Goal: Transaction & Acquisition: Download file/media

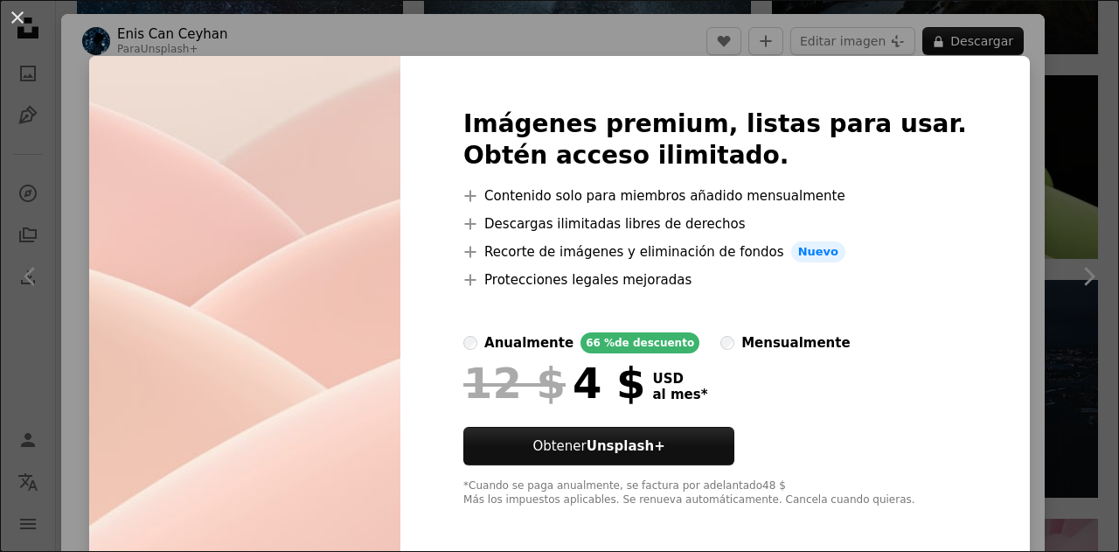
click at [401, 38] on div "An X shape Imágenes premium, listas para usar. Obtén acceso ilimitado. A plus s…" at bounding box center [559, 276] width 1119 height 552
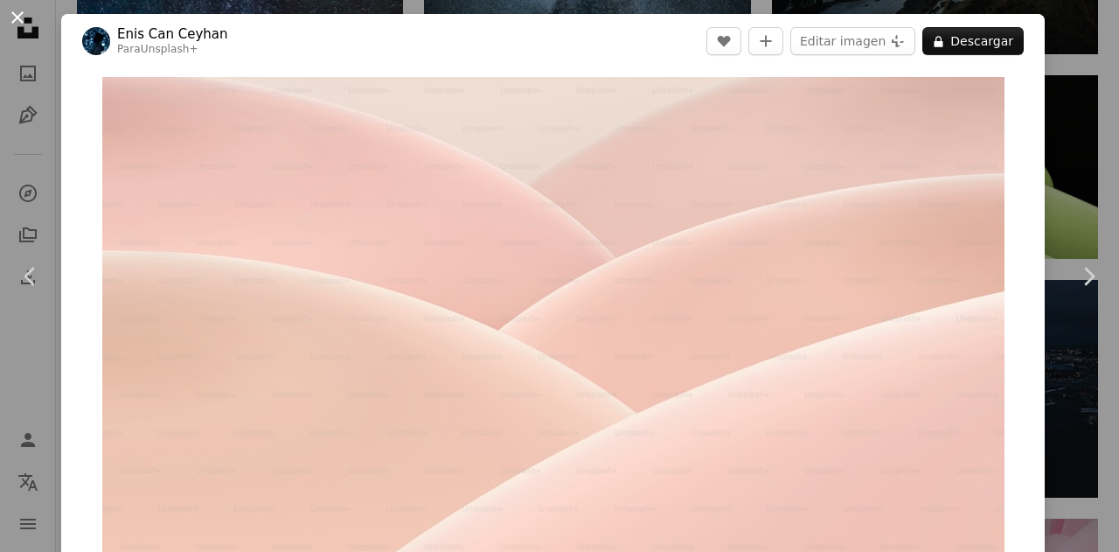
click at [7, 22] on button "An X shape" at bounding box center [17, 17] width 21 height 21
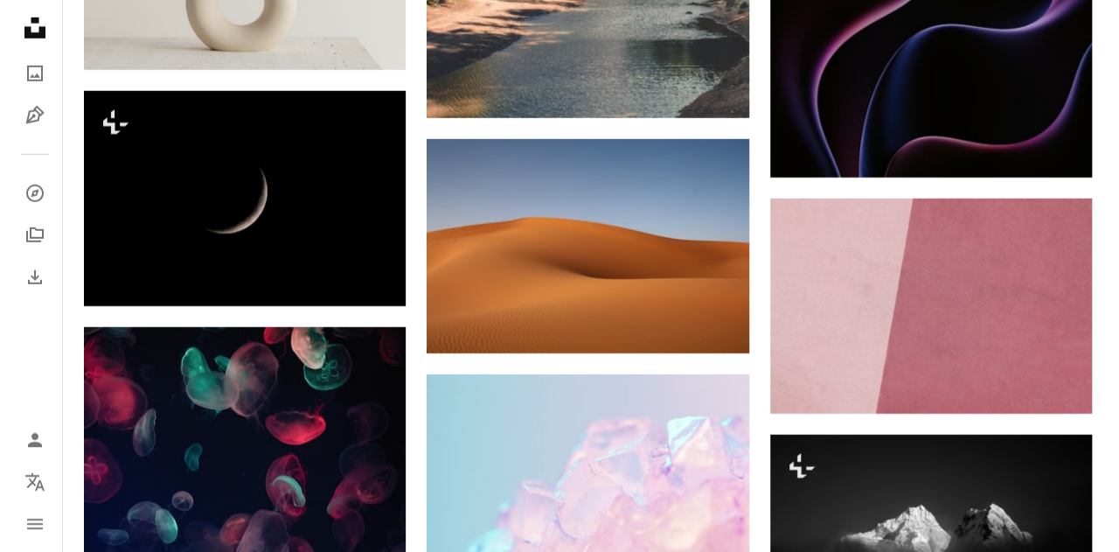
scroll to position [32565, 0]
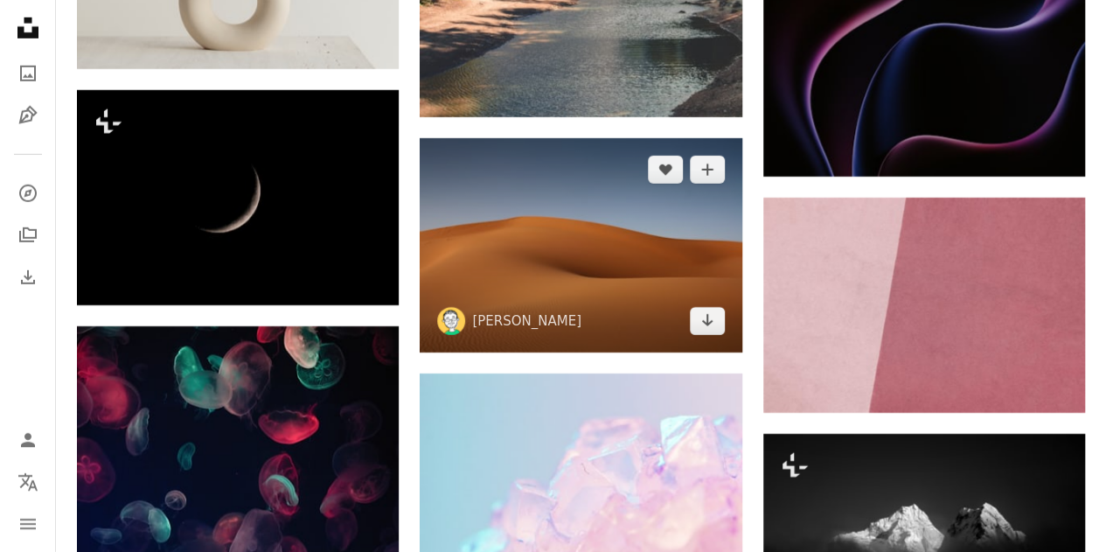
click at [568, 260] on img at bounding box center [581, 245] width 322 height 215
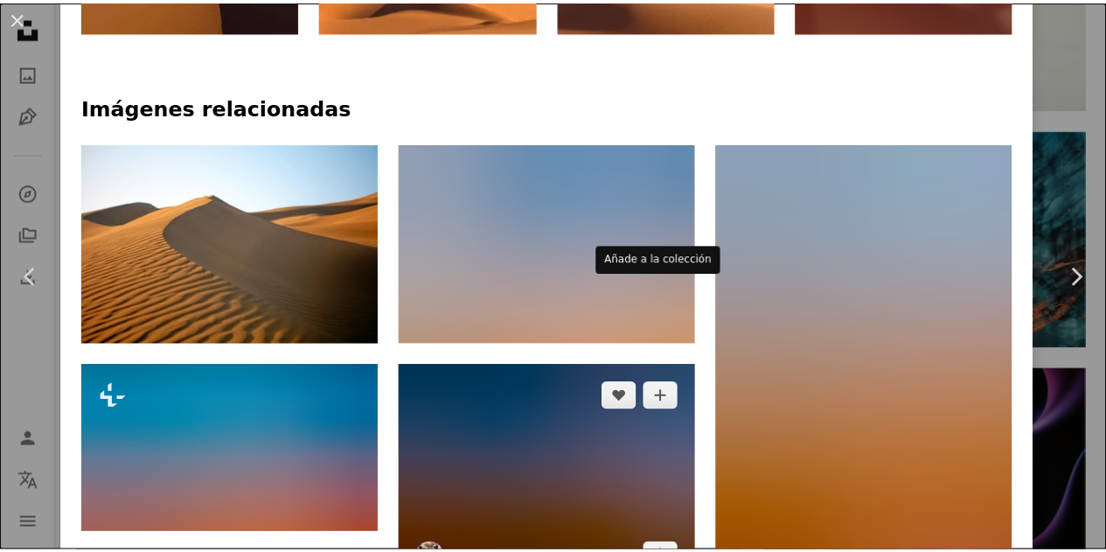
scroll to position [1285, 0]
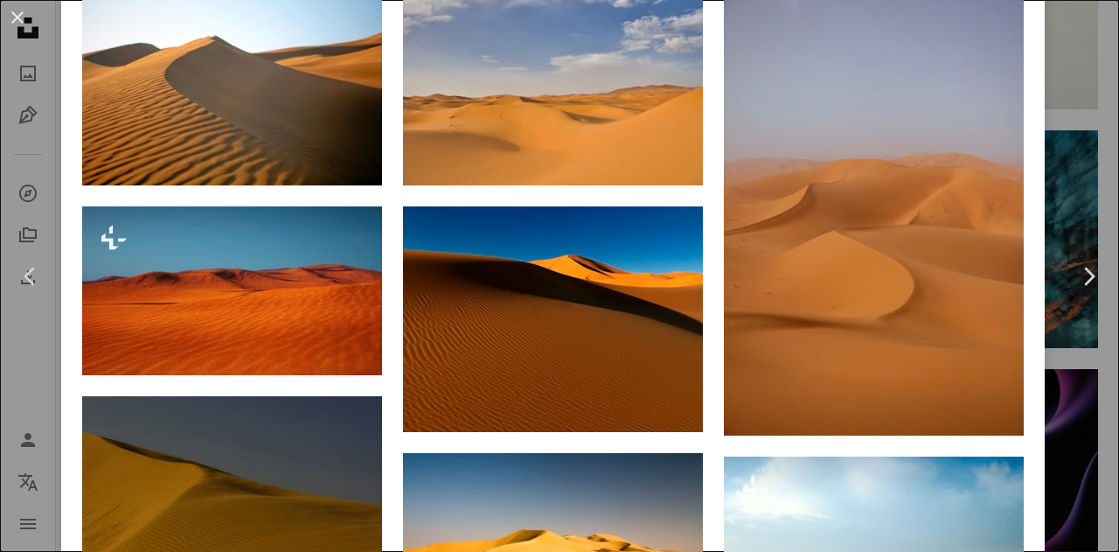
drag, startPoint x: 28, startPoint y: 24, endPoint x: 159, endPoint y: 41, distance: 132.3
click at [28, 24] on button "An X shape" at bounding box center [17, 17] width 21 height 21
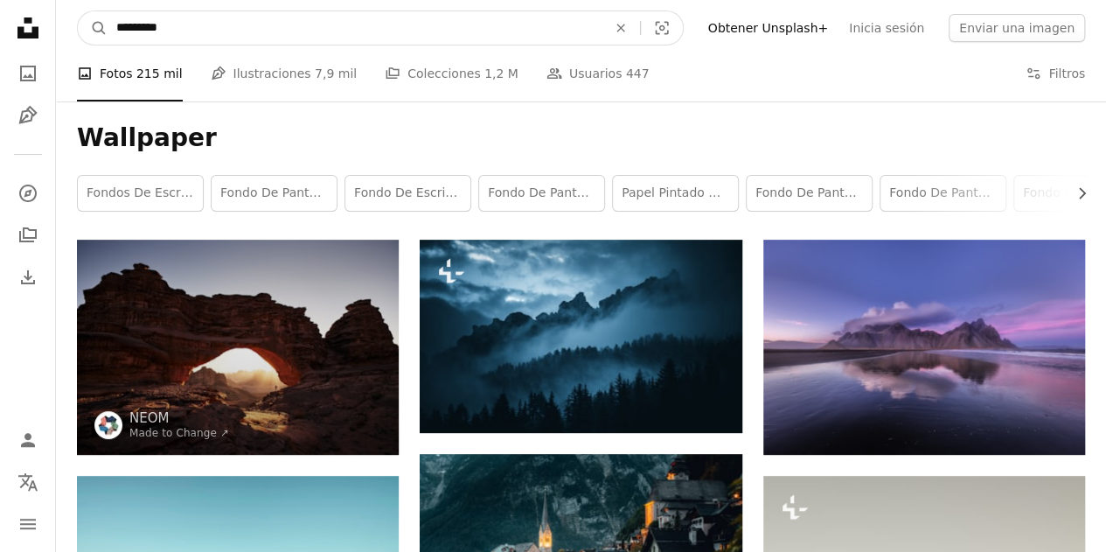
click at [371, 17] on input "*********" at bounding box center [355, 27] width 494 height 33
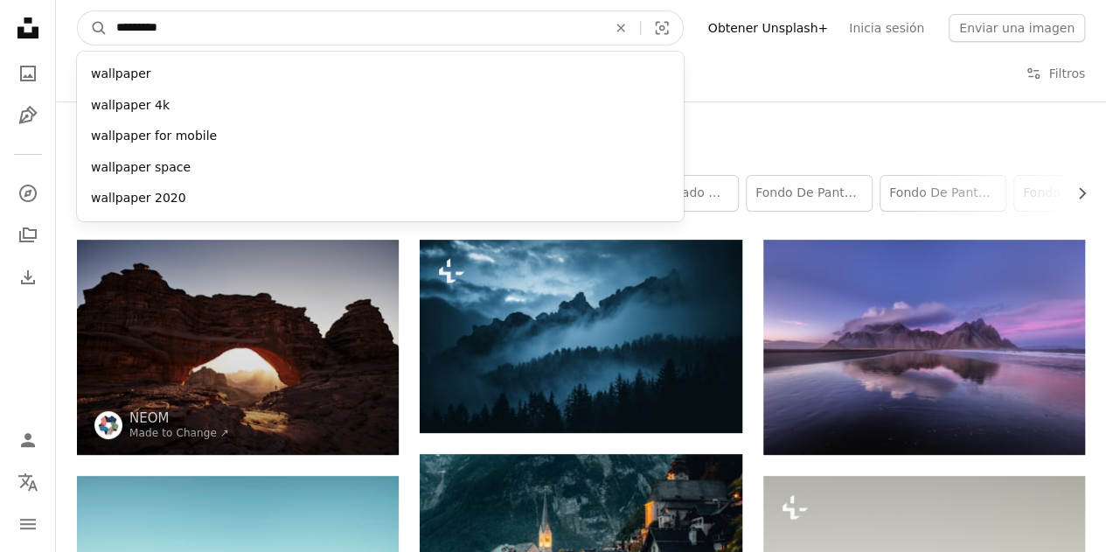
click at [118, 30] on input "*********" at bounding box center [355, 27] width 494 height 33
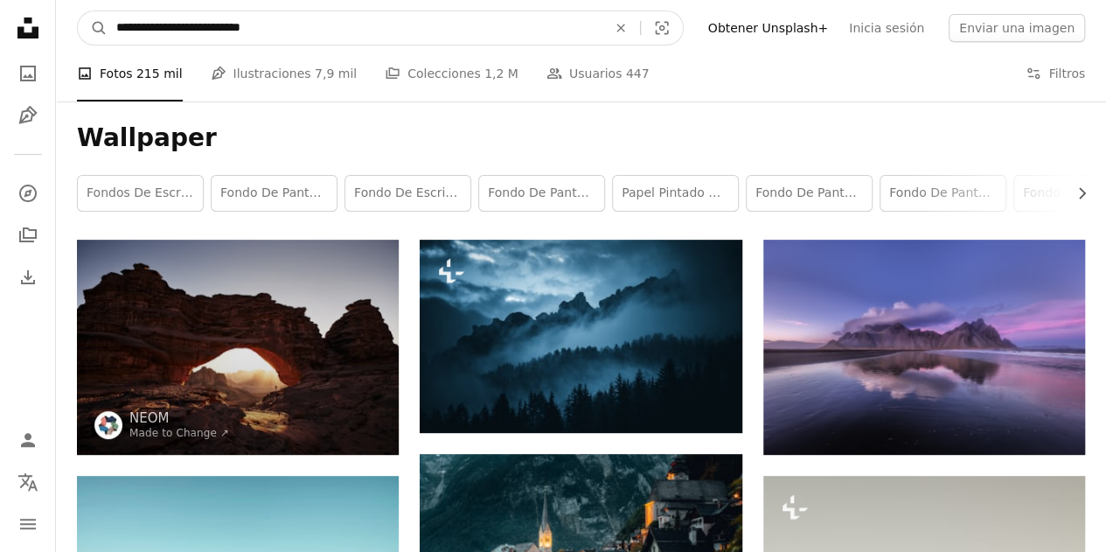
type input "**********"
click button "A magnifying glass" at bounding box center [93, 27] width 30 height 33
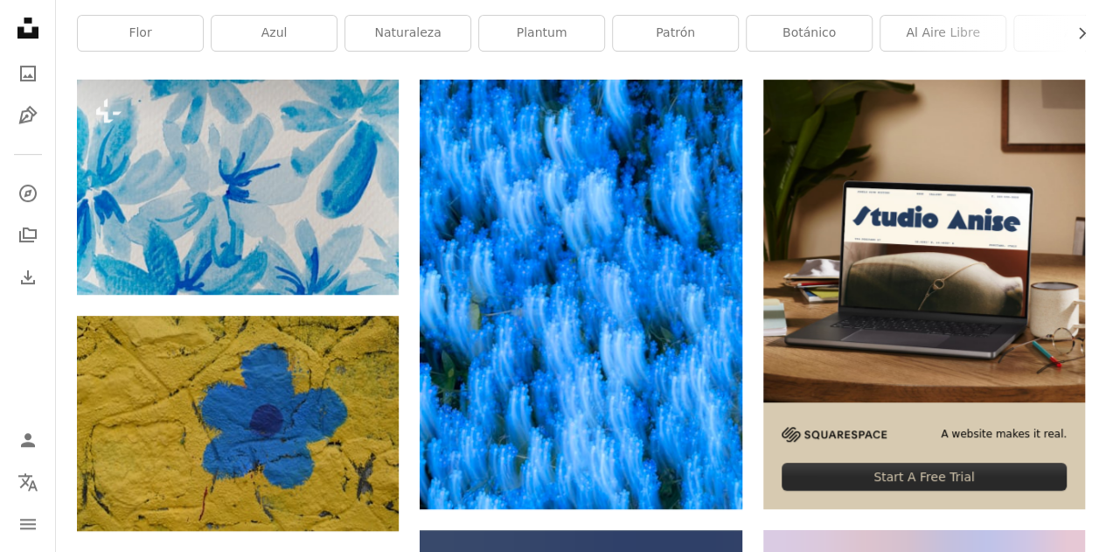
scroll to position [385, 0]
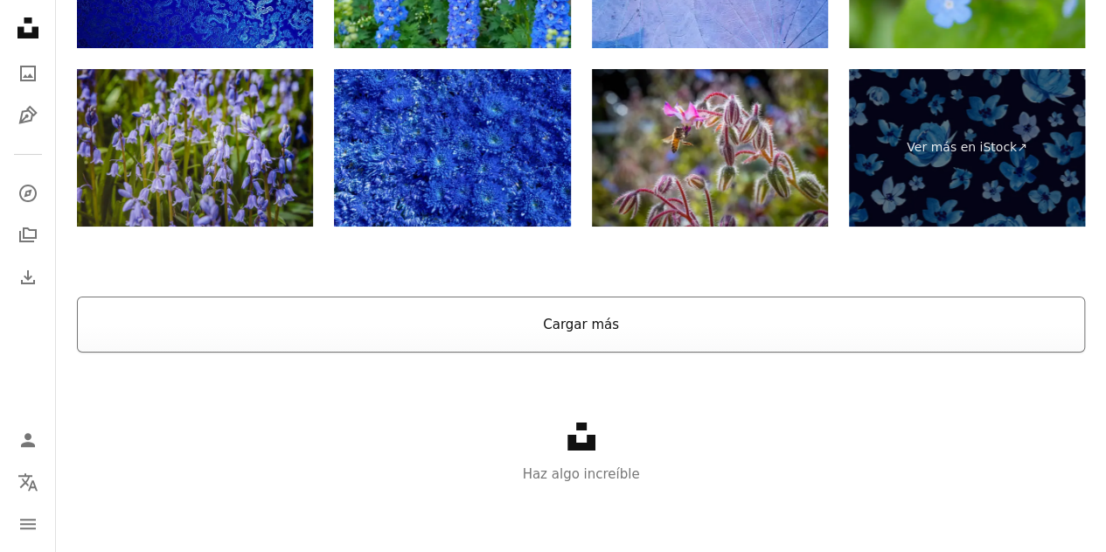
click at [577, 350] on button "Cargar más" at bounding box center [581, 324] width 1008 height 56
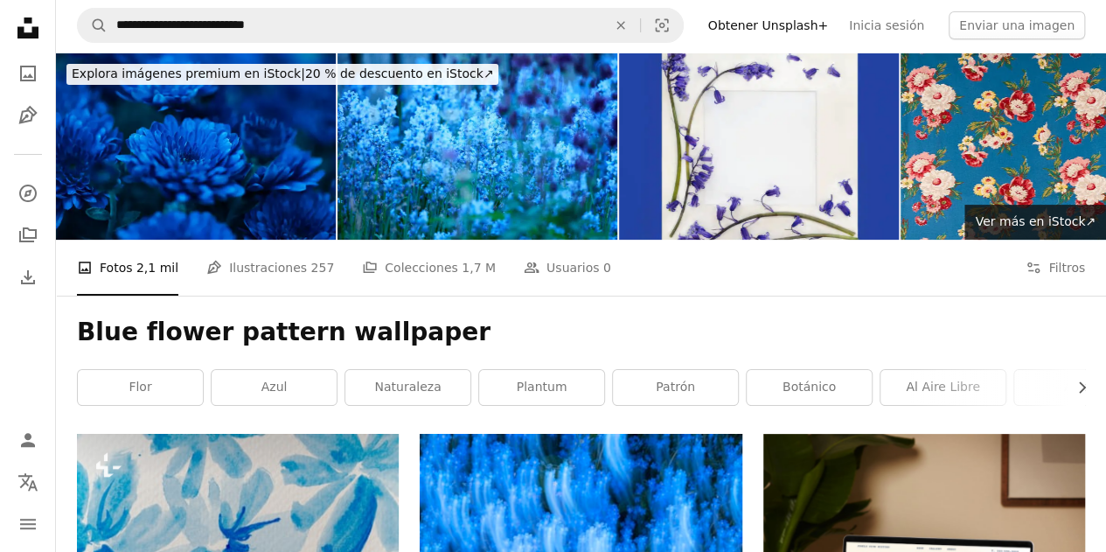
scroll to position [0, 0]
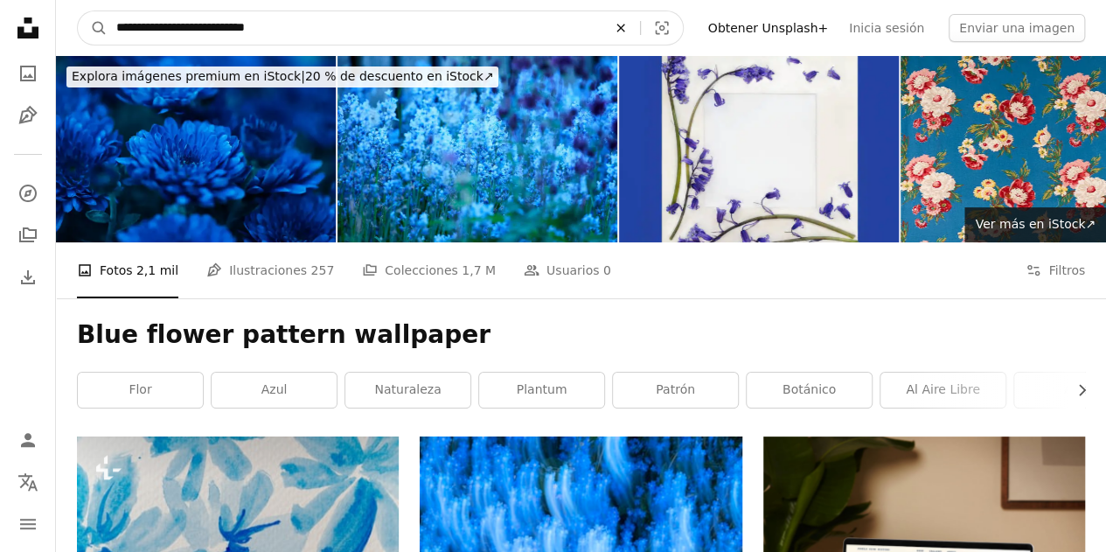
click at [640, 34] on icon "An X shape" at bounding box center [621, 28] width 38 height 14
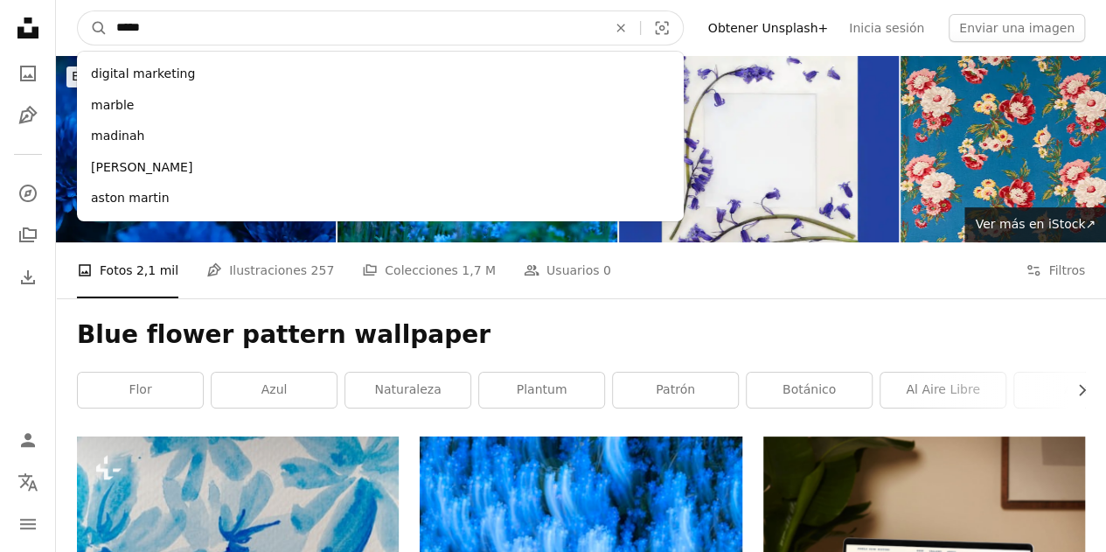
type input "******"
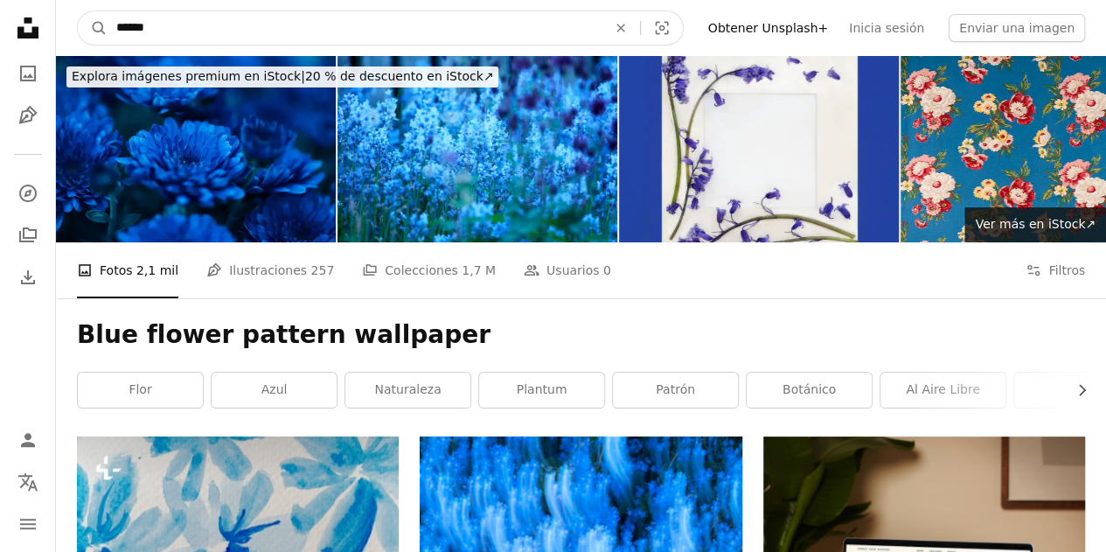
click button "A magnifying glass" at bounding box center [93, 27] width 30 height 33
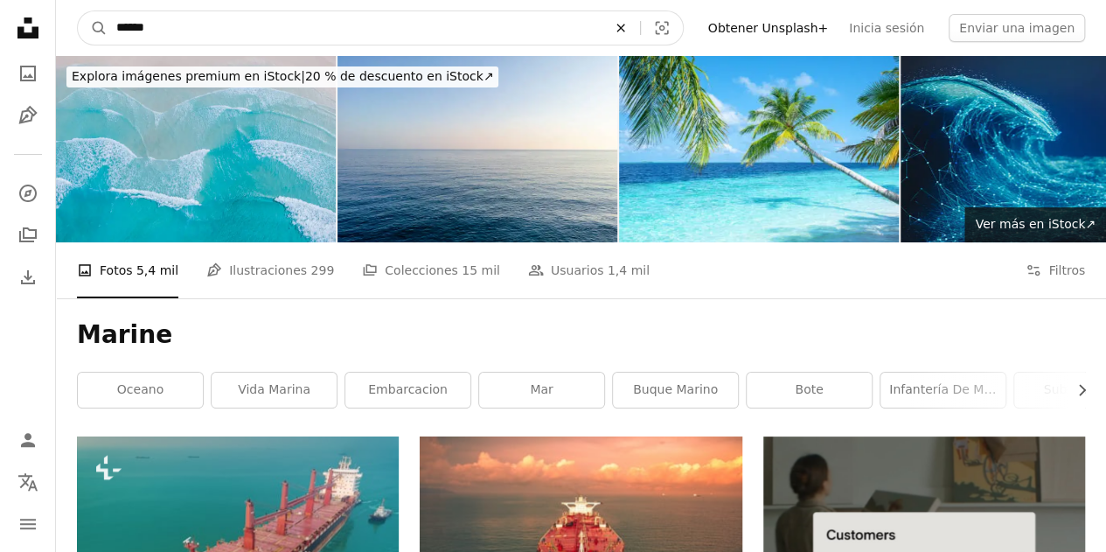
click at [640, 30] on icon "An X shape" at bounding box center [621, 28] width 38 height 14
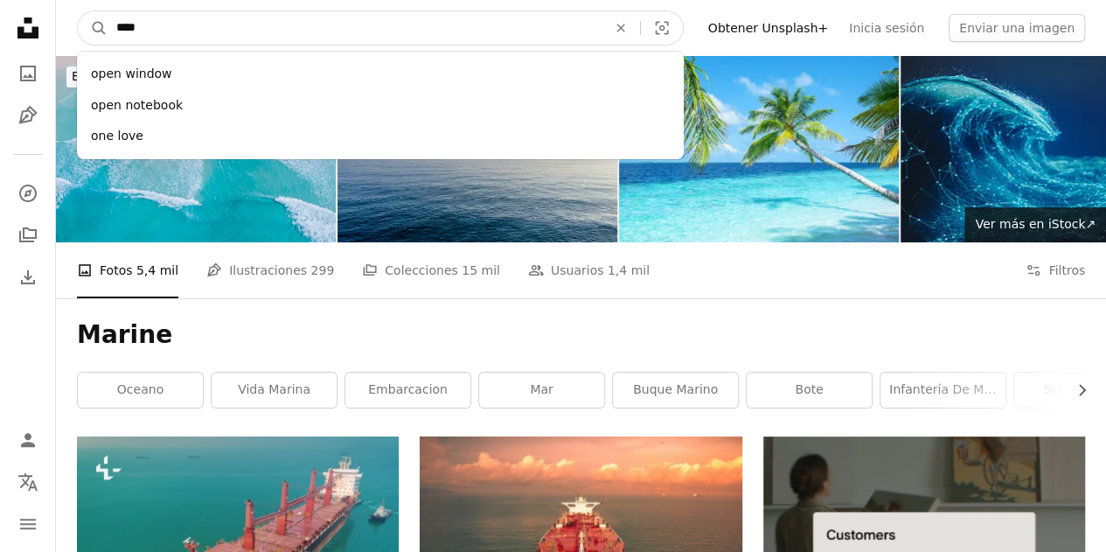
type input "*****"
click button "A magnifying glass" at bounding box center [93, 27] width 30 height 33
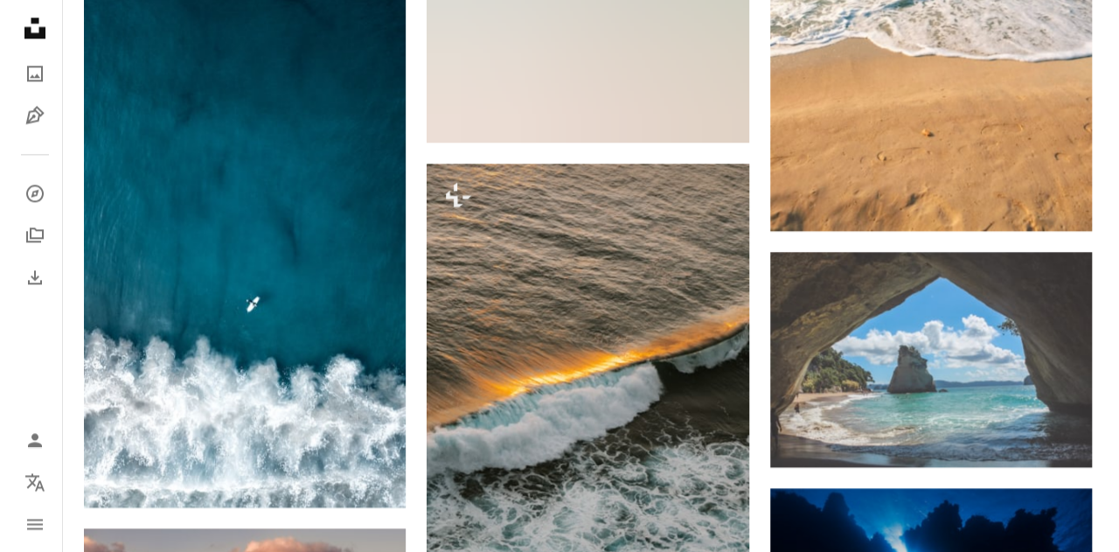
scroll to position [7975, 0]
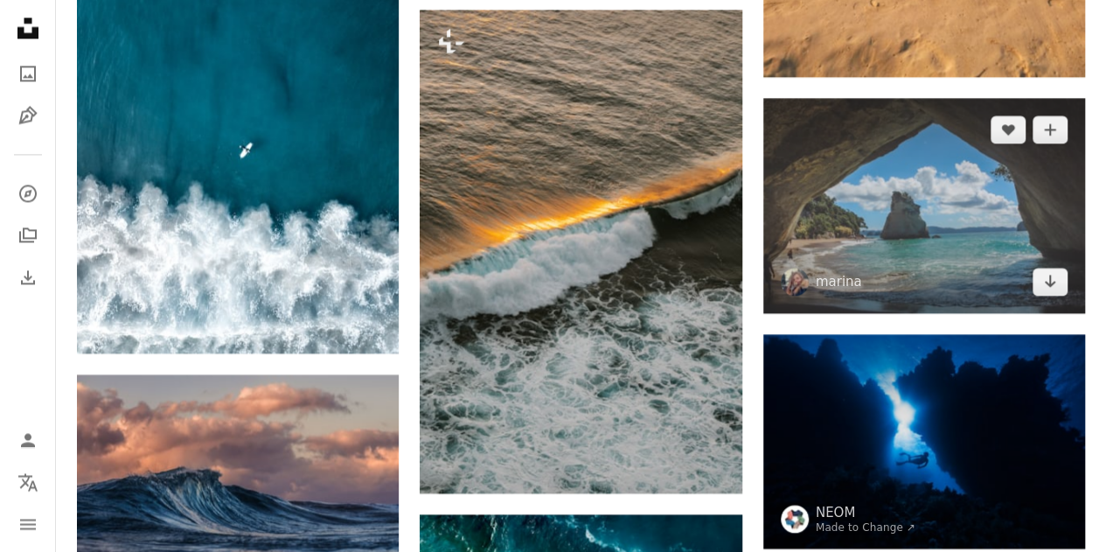
click at [906, 268] on img at bounding box center [924, 205] width 322 height 215
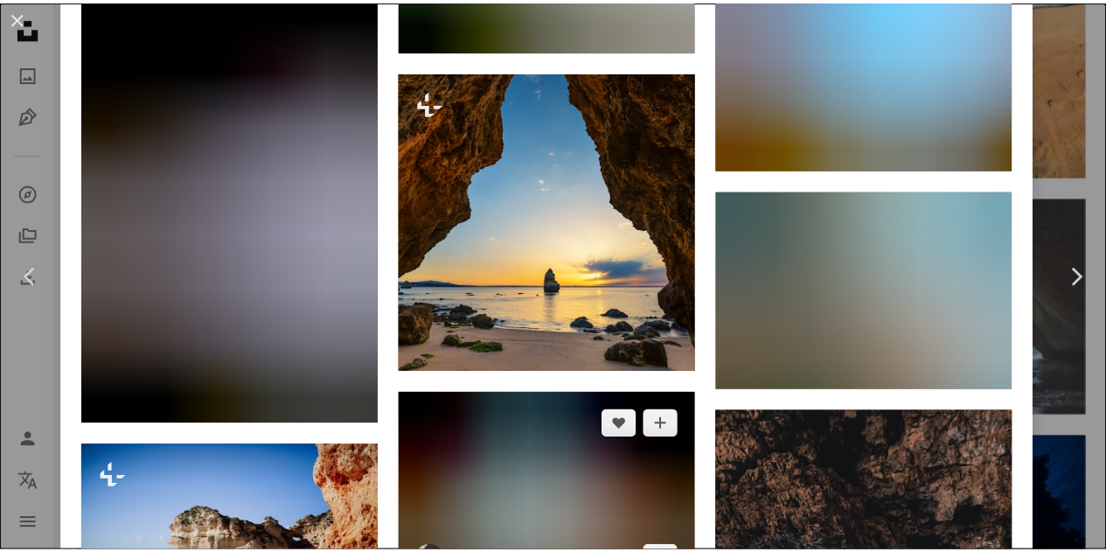
scroll to position [2565, 0]
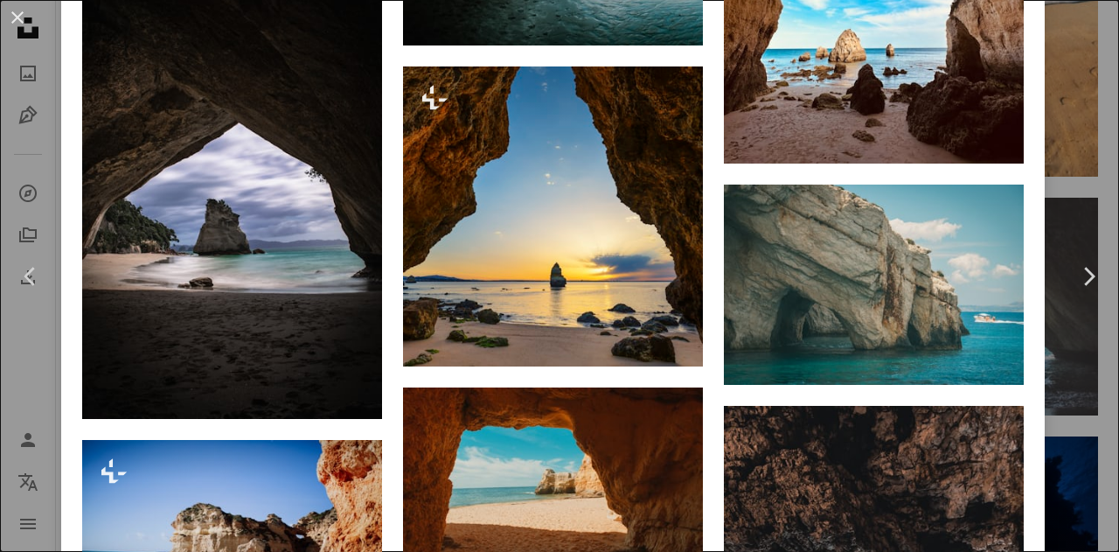
click at [48, 172] on div "An X shape Chevron left Chevron right marina marinajune A heart A plus sign Edi…" at bounding box center [559, 276] width 1119 height 552
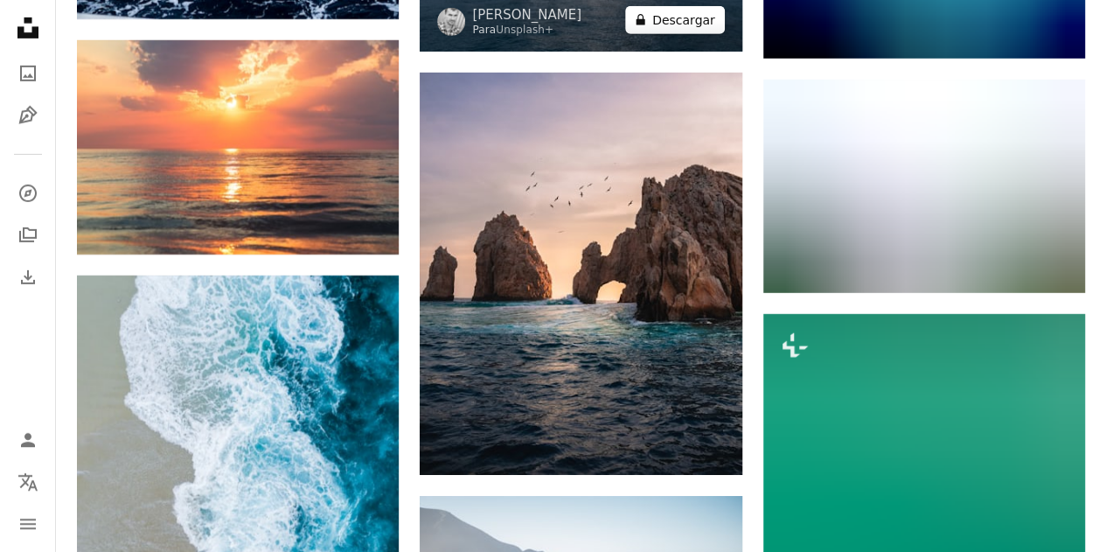
scroll to position [12809, 0]
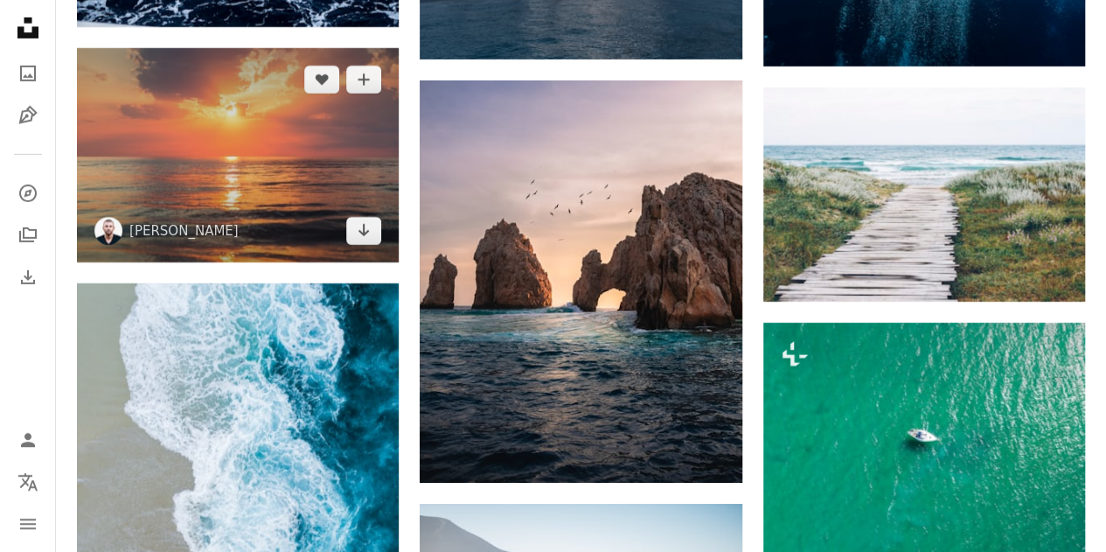
click at [115, 158] on img at bounding box center [238, 155] width 322 height 215
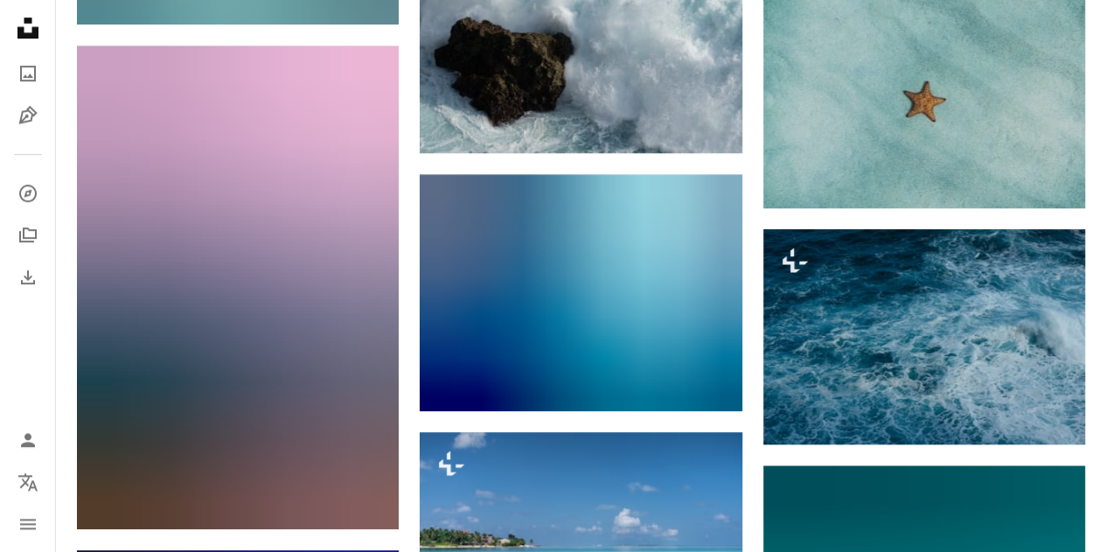
scroll to position [13914, 0]
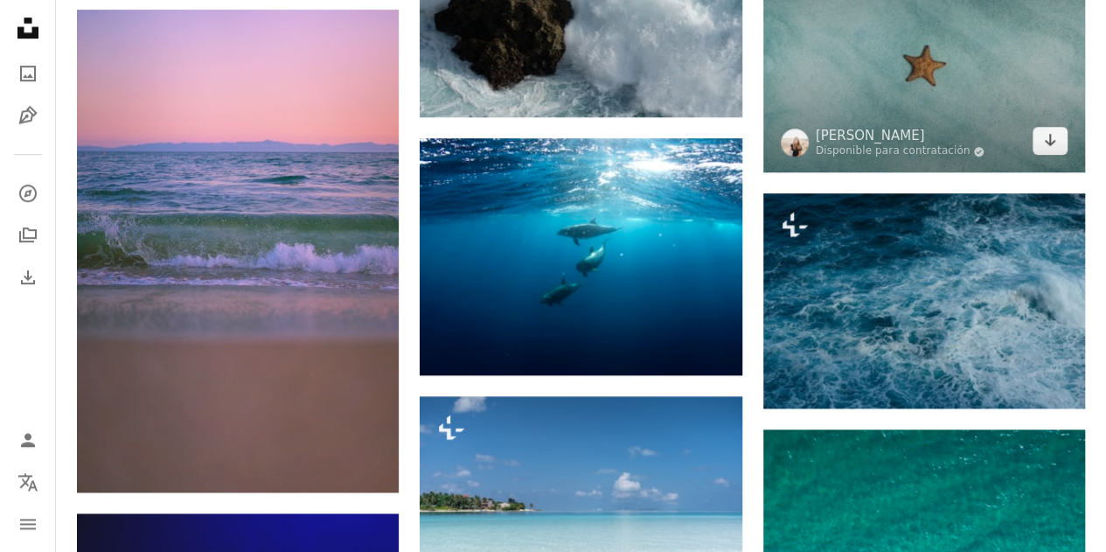
click at [916, 82] on img at bounding box center [924, 51] width 322 height 241
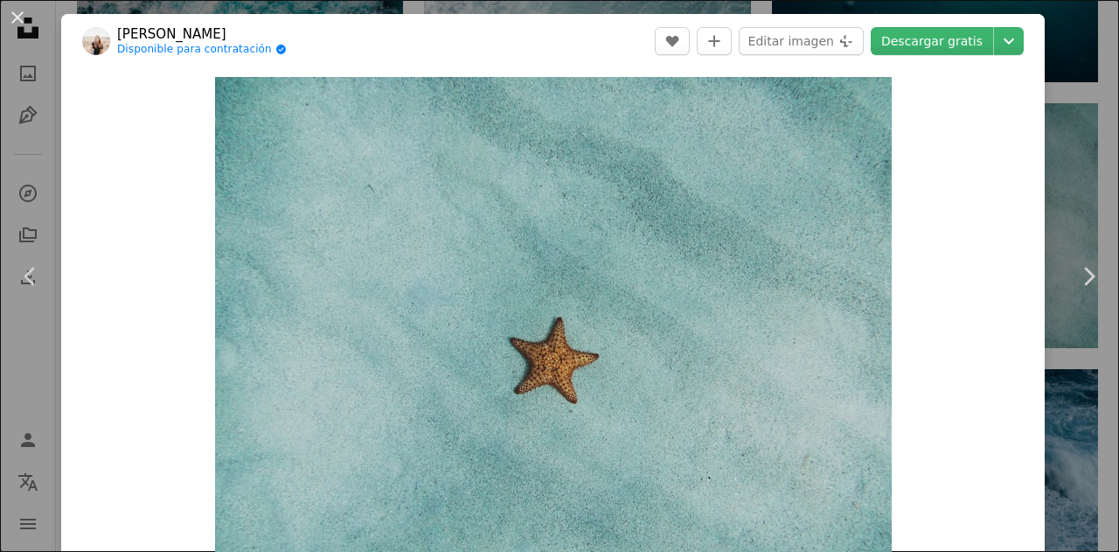
click at [1072, 129] on div "An X shape Chevron left Chevron right [PERSON_NAME] Disponible para contratació…" at bounding box center [559, 276] width 1119 height 552
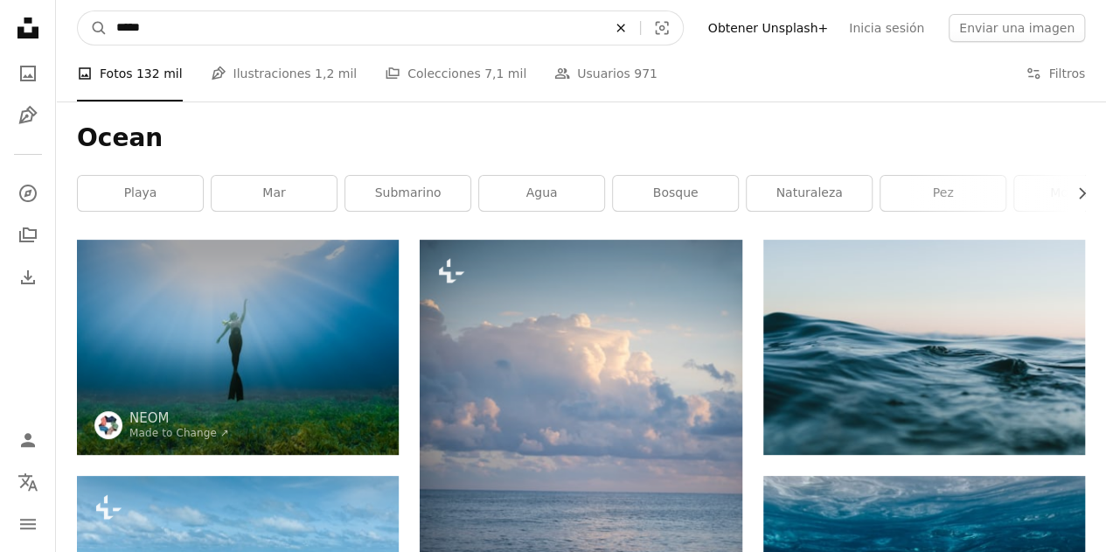
click at [640, 38] on button "An X shape" at bounding box center [621, 27] width 38 height 33
type input "**********"
click button "A magnifying glass" at bounding box center [93, 27] width 30 height 33
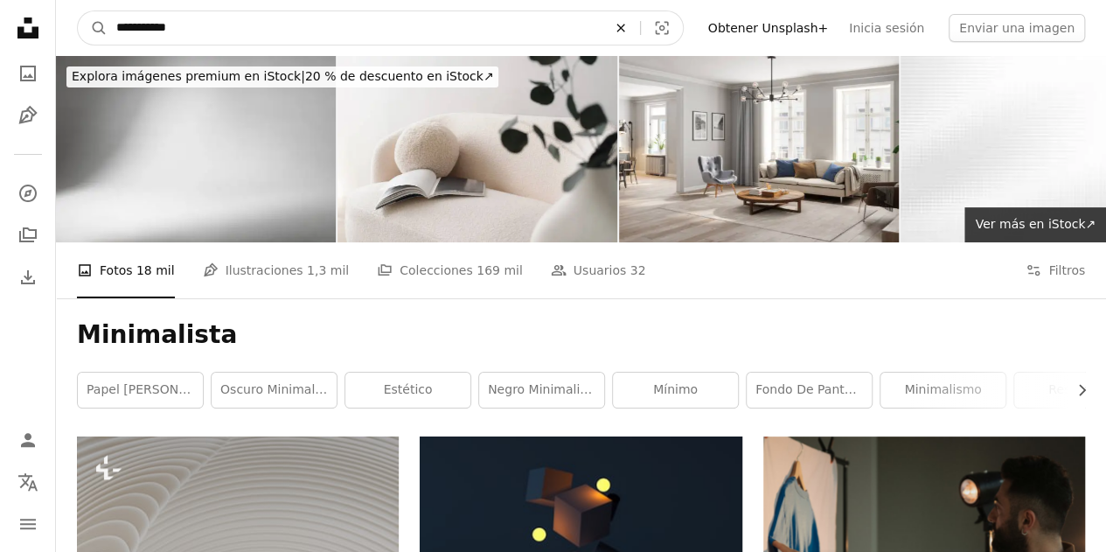
click at [640, 27] on icon "An X shape" at bounding box center [621, 28] width 38 height 14
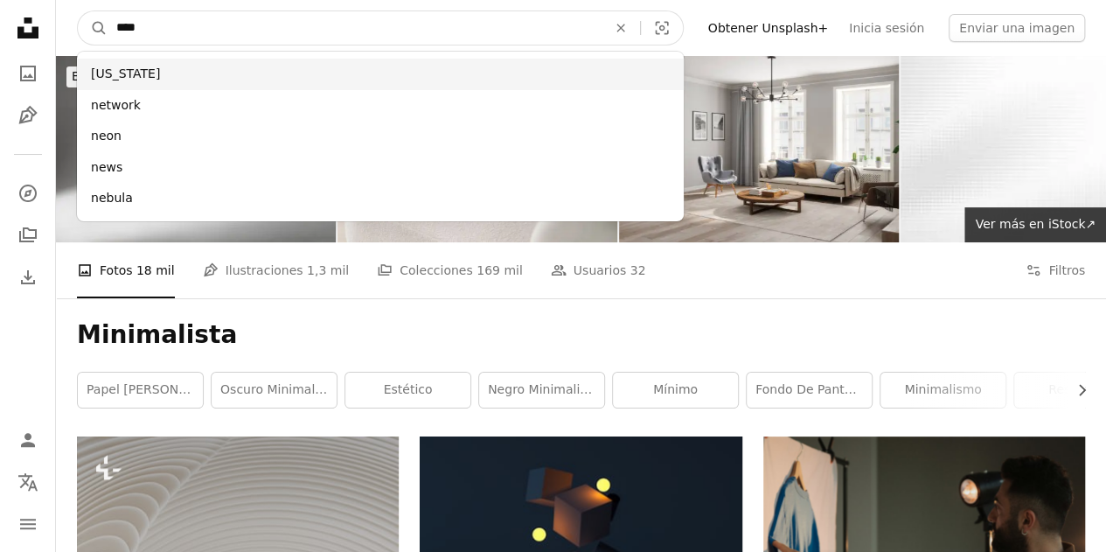
type input "***"
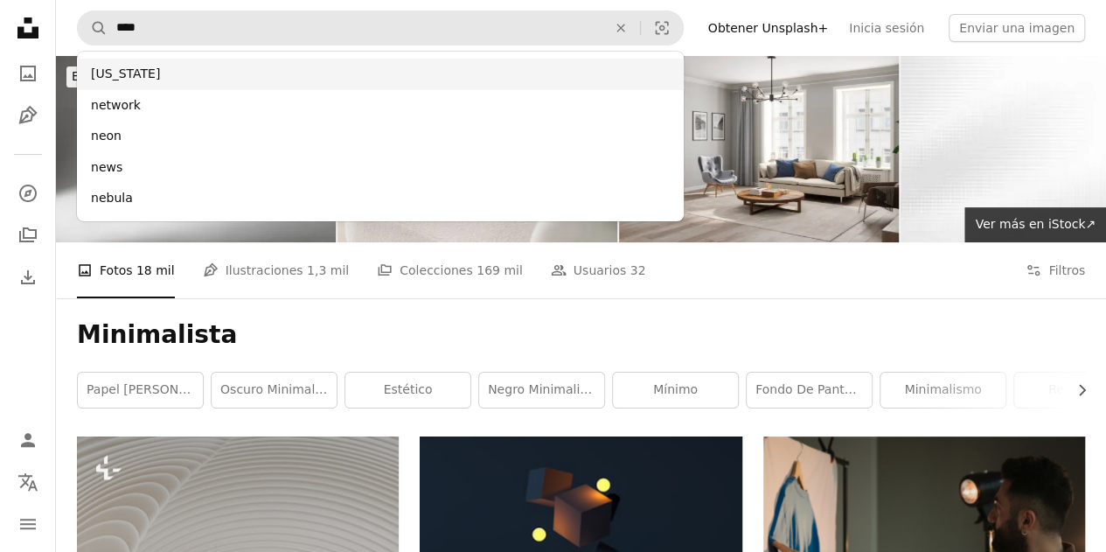
click at [261, 60] on div "[US_STATE]" at bounding box center [380, 74] width 607 height 31
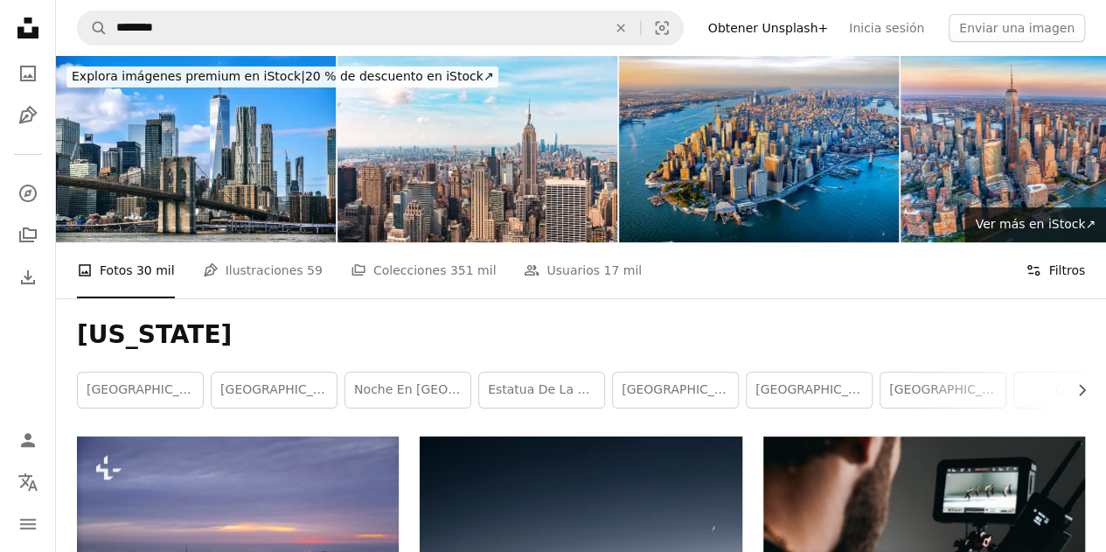
click at [1033, 282] on button "Filters Filtros" at bounding box center [1055, 270] width 59 height 56
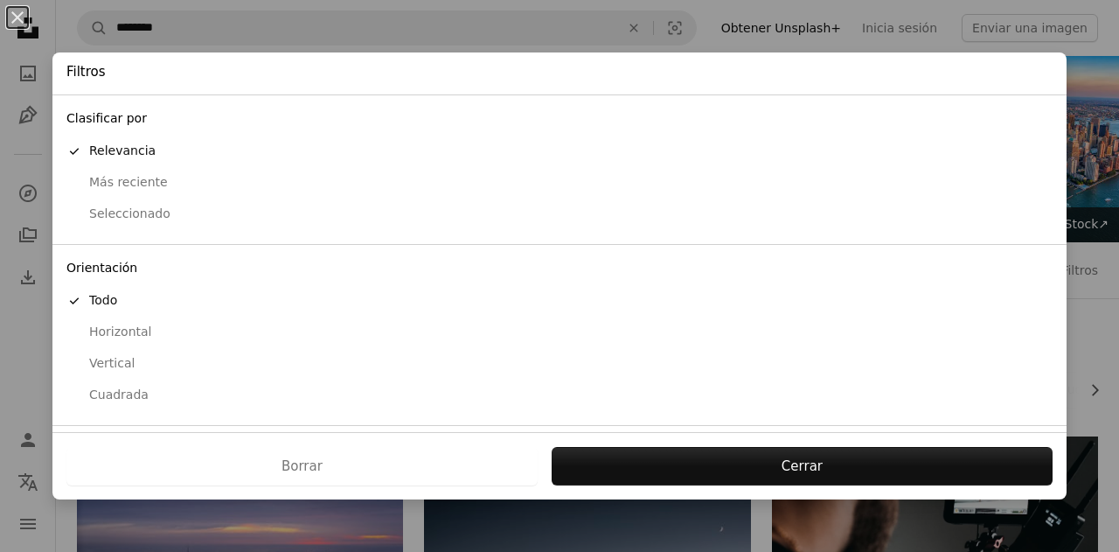
click at [300, 361] on ul "A checkmark Todo Horizontal Vertical Cuadrada" at bounding box center [559, 348] width 1014 height 126
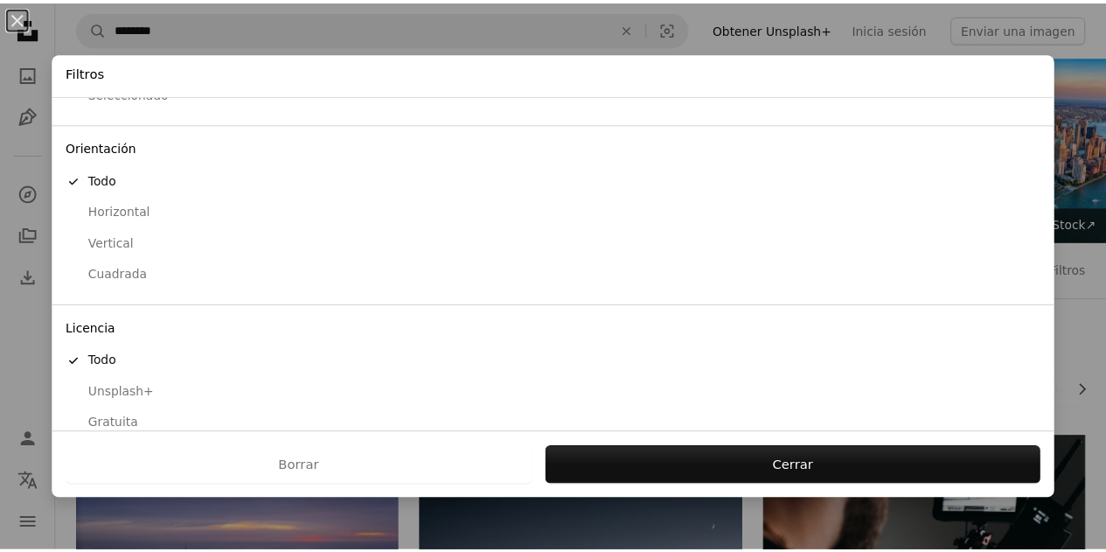
scroll to position [139, 0]
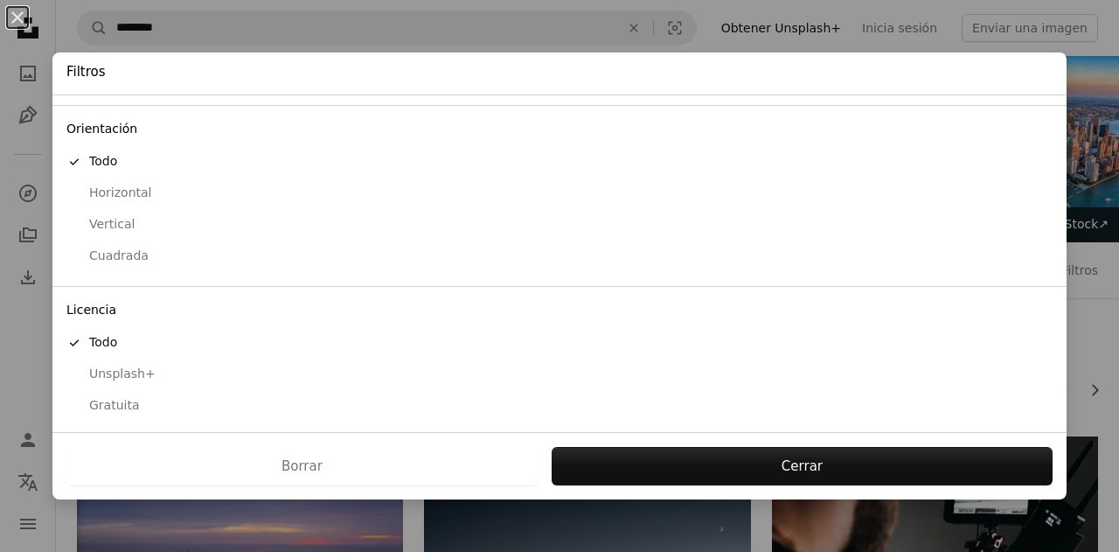
click at [173, 401] on div "Gratuita" at bounding box center [559, 405] width 986 height 17
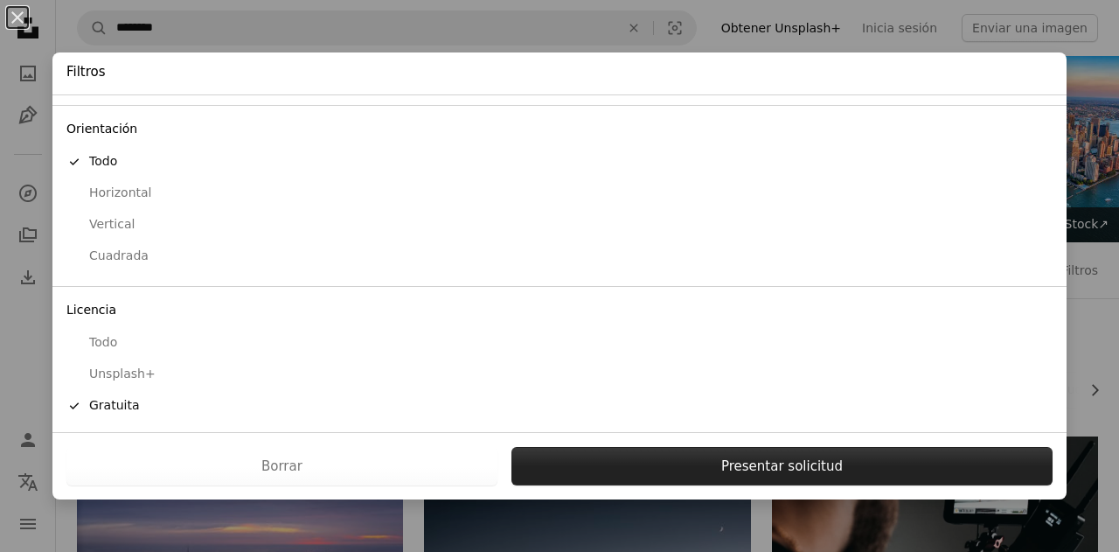
click at [735, 463] on button "Presentar solicitud" at bounding box center [782, 466] width 541 height 38
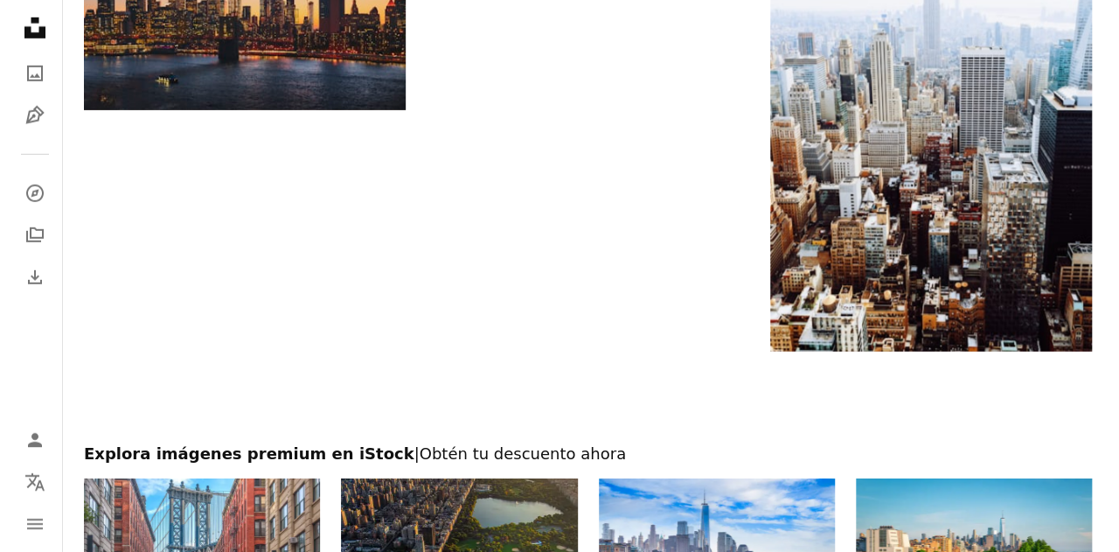
scroll to position [2570, 0]
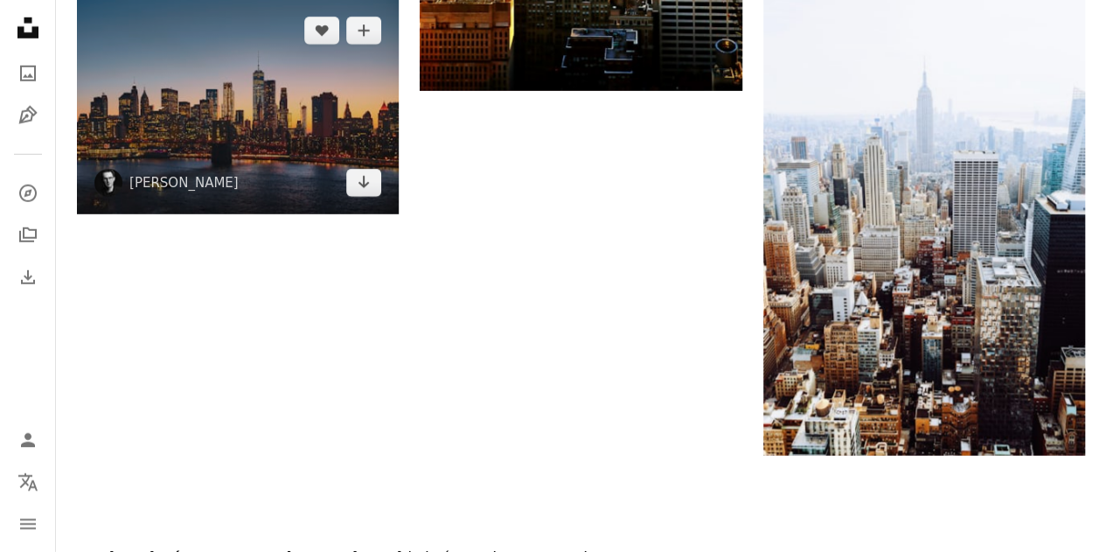
click at [271, 45] on img at bounding box center [238, 106] width 322 height 215
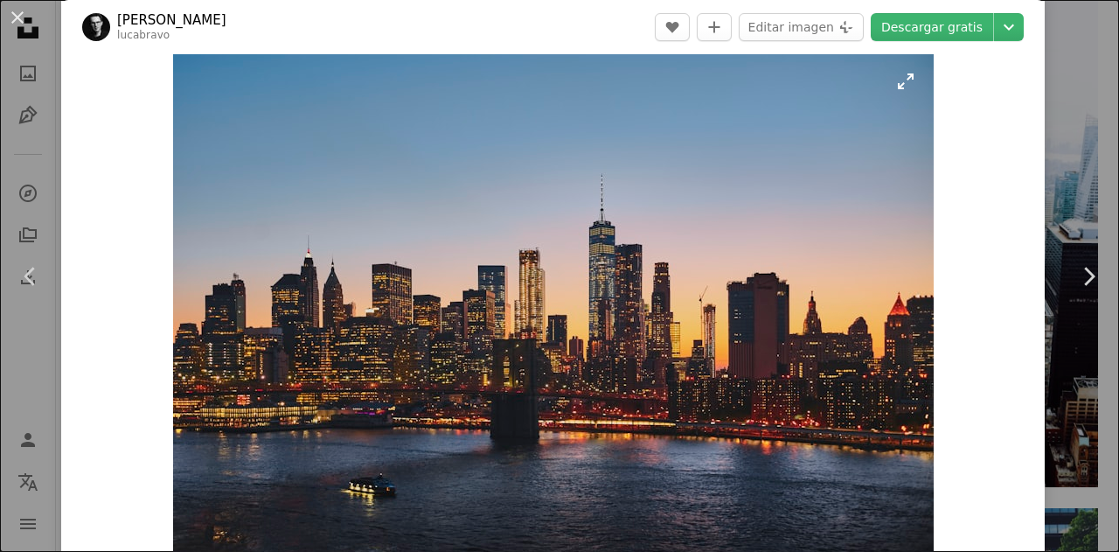
scroll to position [18, 0]
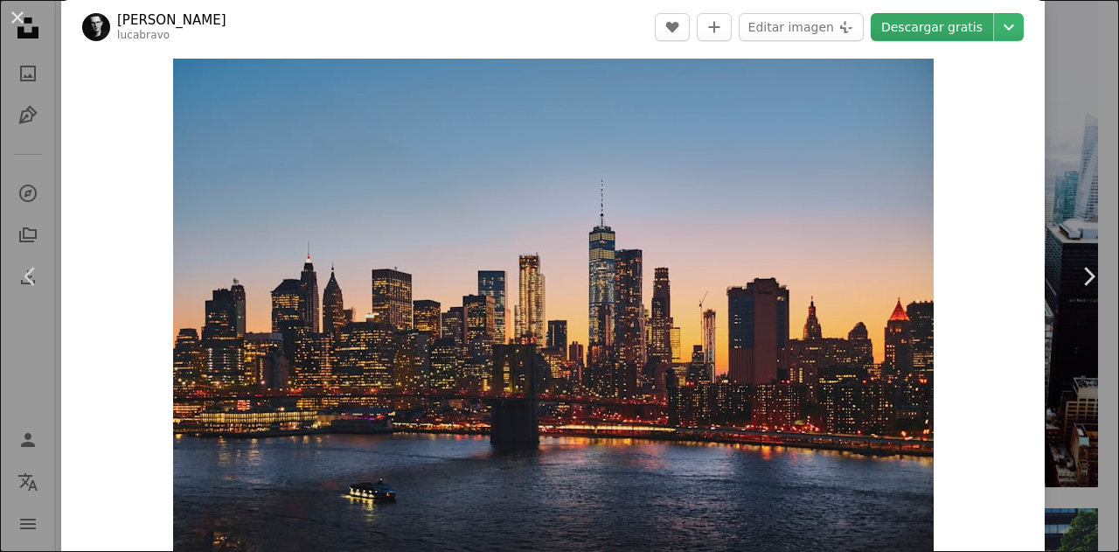
click at [920, 36] on link "Descargar gratis" at bounding box center [932, 27] width 122 height 28
